Goal: Information Seeking & Learning: Learn about a topic

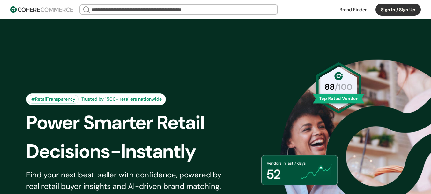
drag, startPoint x: 346, startPoint y: 9, endPoint x: 332, endPoint y: 2, distance: 15.7
click at [346, 9] on link at bounding box center [353, 10] width 35 height 10
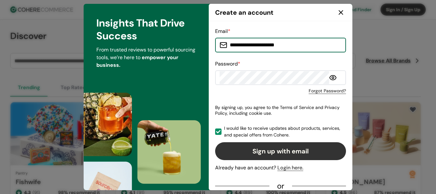
click at [341, 10] on icon at bounding box center [341, 13] width 8 height 8
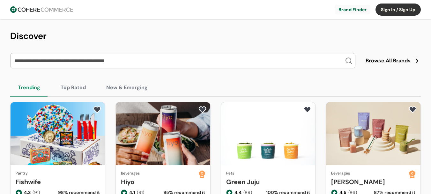
click at [100, 61] on input "search" at bounding box center [179, 60] width 332 height 15
paste input "*********"
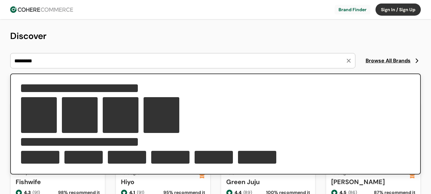
type input "*********"
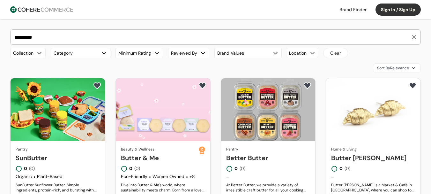
click at [63, 153] on link "SunButter" at bounding box center [58, 158] width 84 height 10
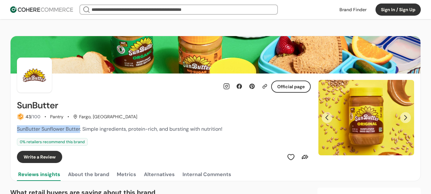
drag, startPoint x: 17, startPoint y: 129, endPoint x: 80, endPoint y: 127, distance: 63.8
click at [80, 127] on div "Official page SunButter 43 /100 Pantry Fargo, ND SunButter Sunflower Butter. Si…" at bounding box center [216, 117] width 410 height 89
copy span "SunButter Sunflower Butter"
click at [404, 116] on button "Next Slide" at bounding box center [405, 117] width 11 height 11
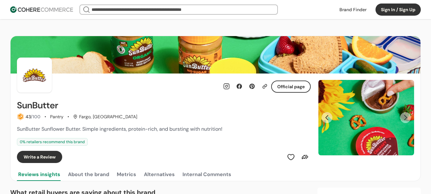
click at [327, 115] on button "Previous Slide" at bounding box center [327, 117] width 11 height 11
